Goal: Understand site structure: Grasp the organization and layout of the website

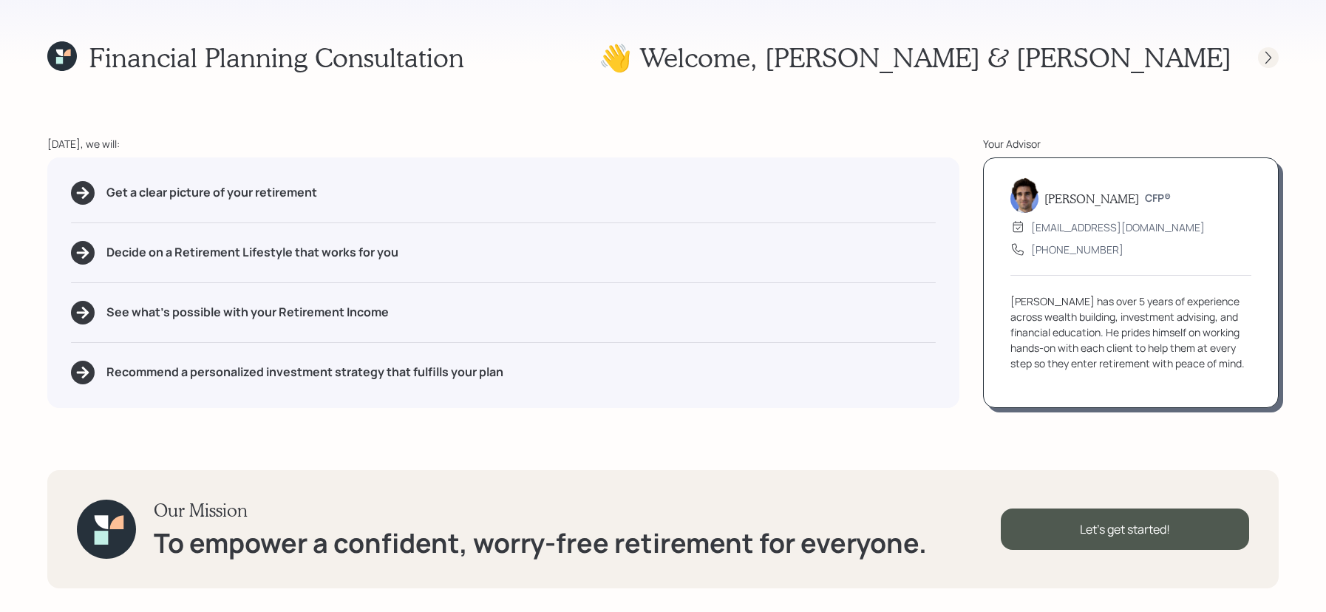
click at [1277, 59] on div at bounding box center [1268, 57] width 21 height 21
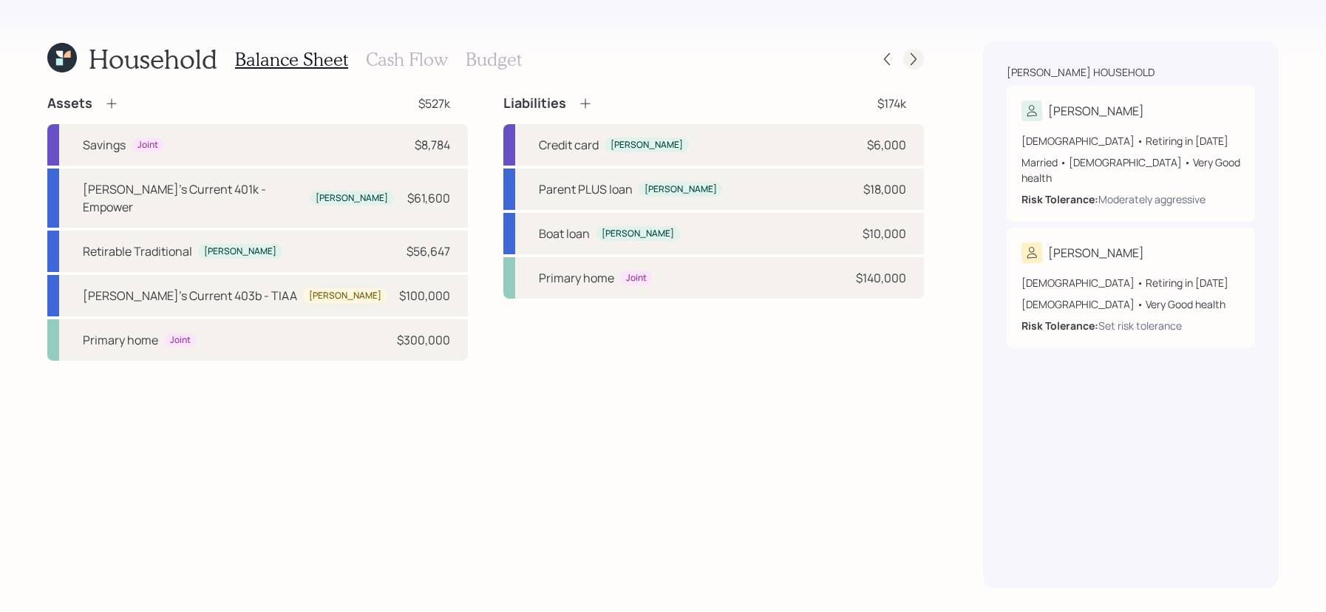
click at [916, 58] on icon at bounding box center [913, 59] width 15 height 15
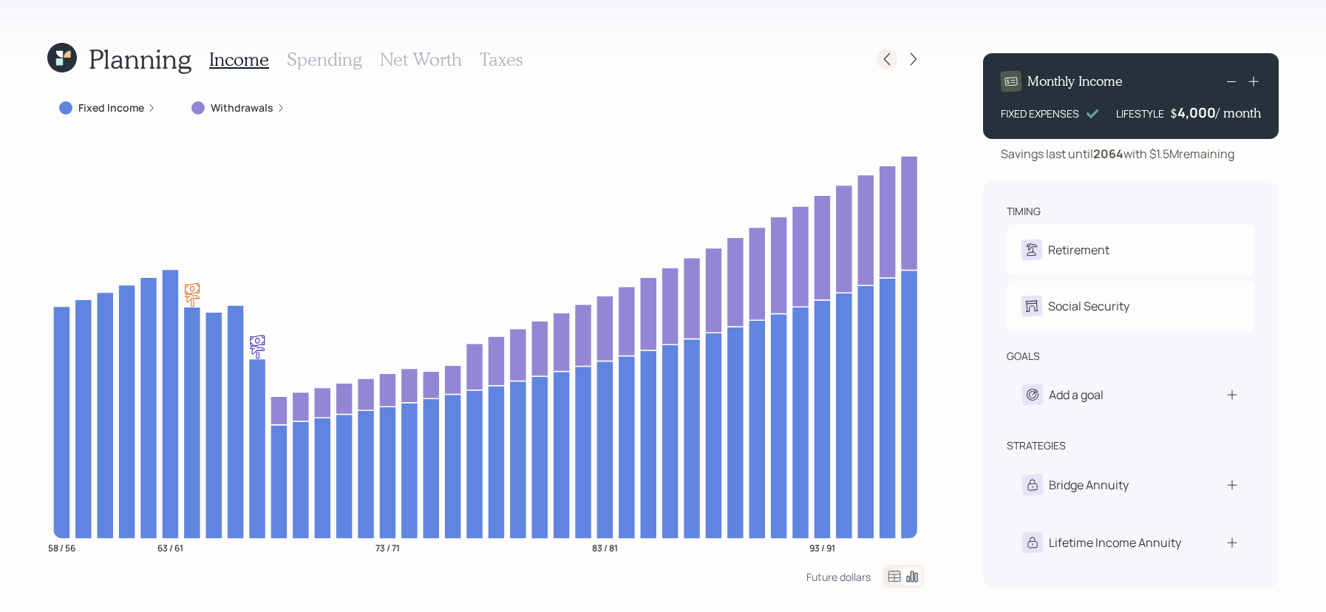
click at [882, 57] on icon at bounding box center [886, 59] width 15 height 15
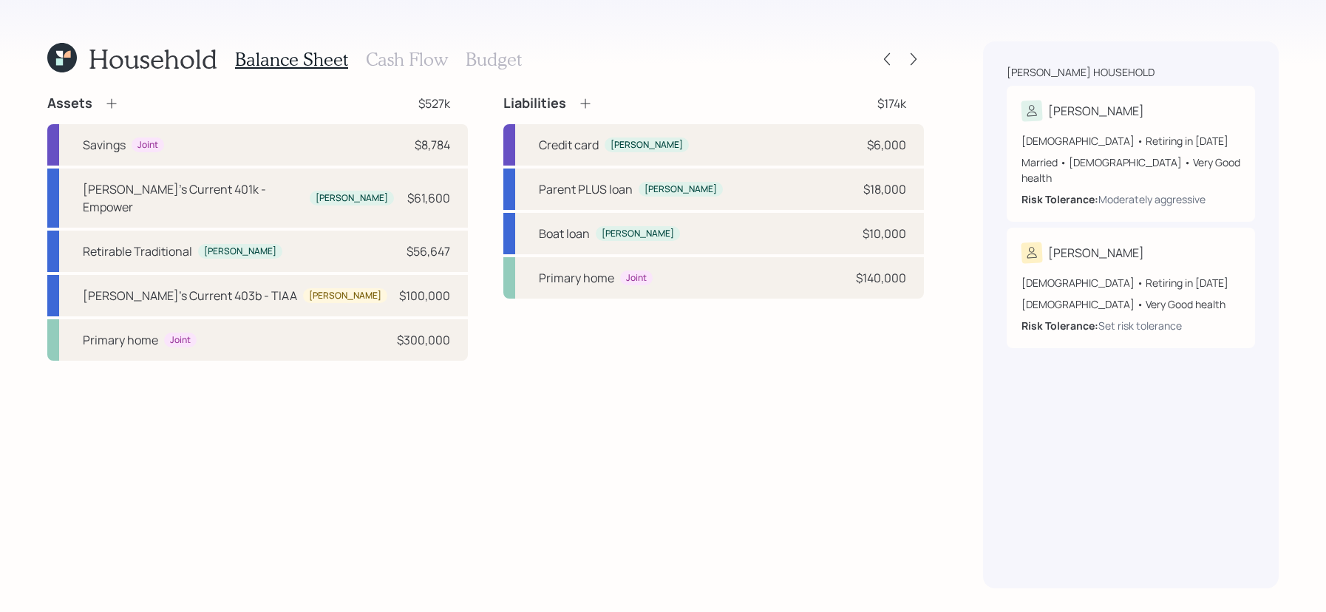
click at [402, 55] on h3 "Cash Flow" at bounding box center [407, 59] width 82 height 21
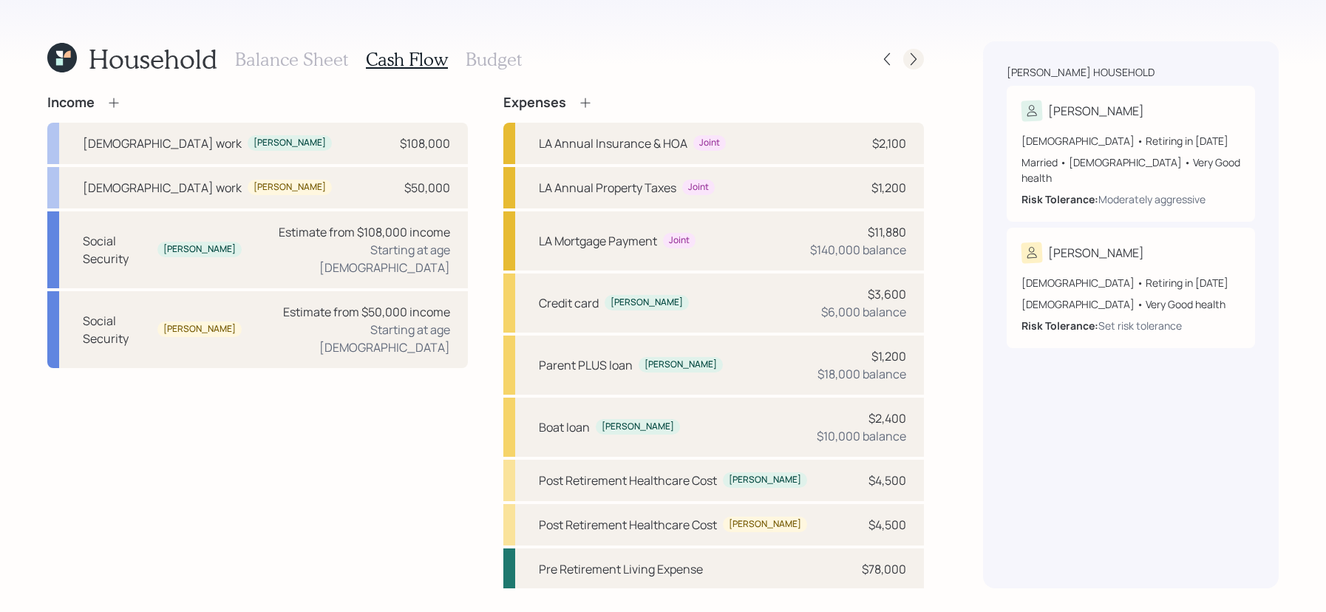
click at [913, 60] on icon at bounding box center [913, 59] width 15 height 15
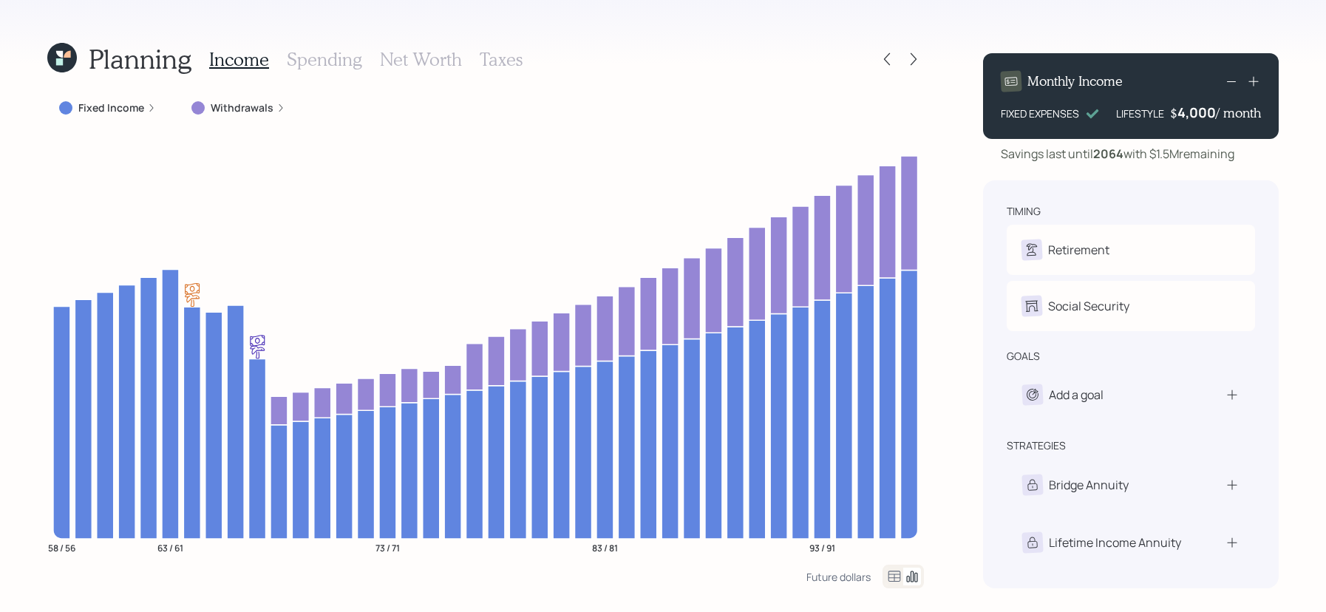
click at [355, 58] on h3 "Spending" at bounding box center [324, 59] width 75 height 21
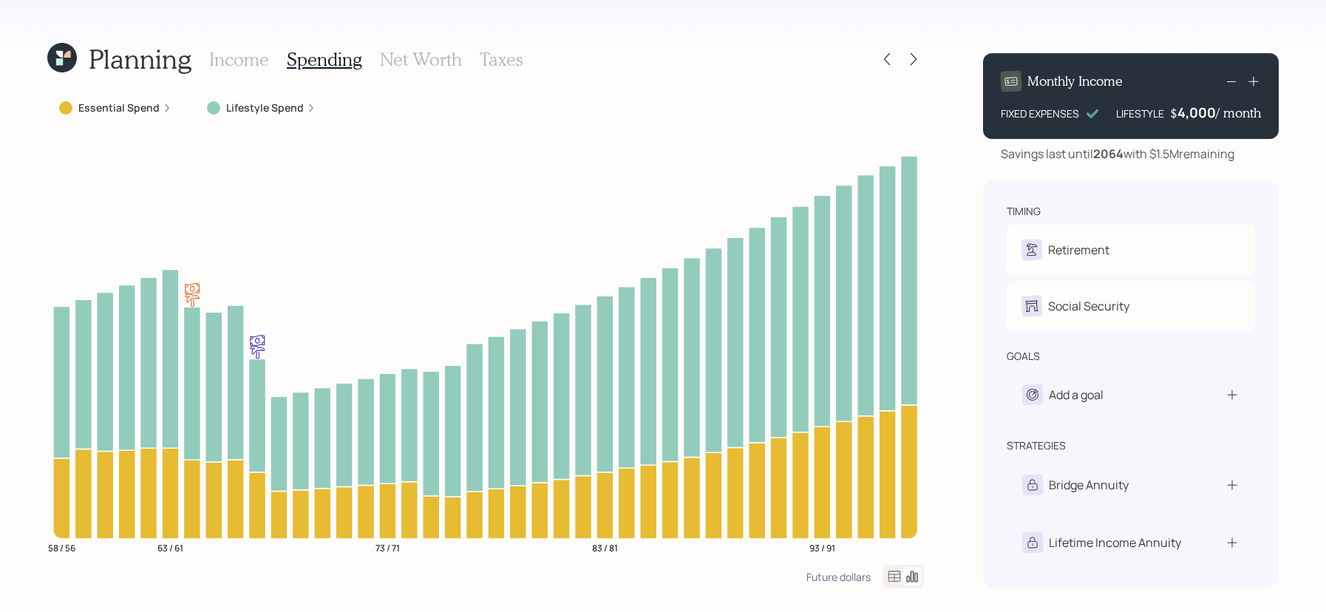
click at [900, 573] on icon at bounding box center [894, 575] width 13 height 11
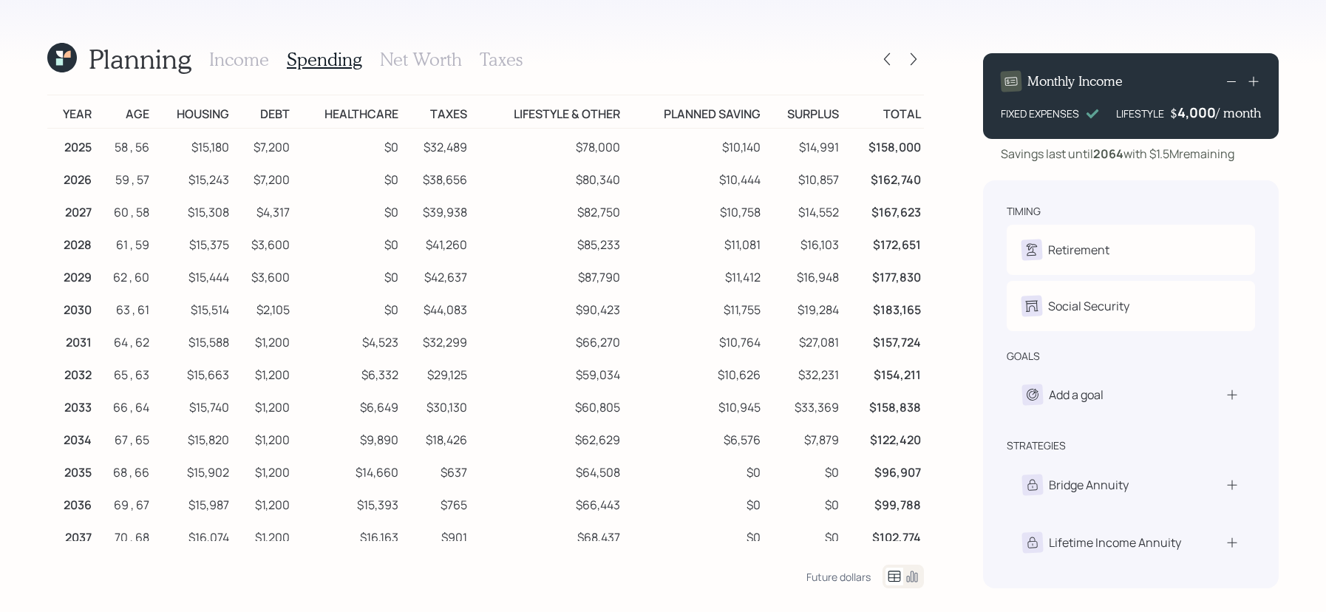
click at [56, 55] on icon at bounding box center [62, 58] width 30 height 30
